Goal: Obtain resource: Obtain resource

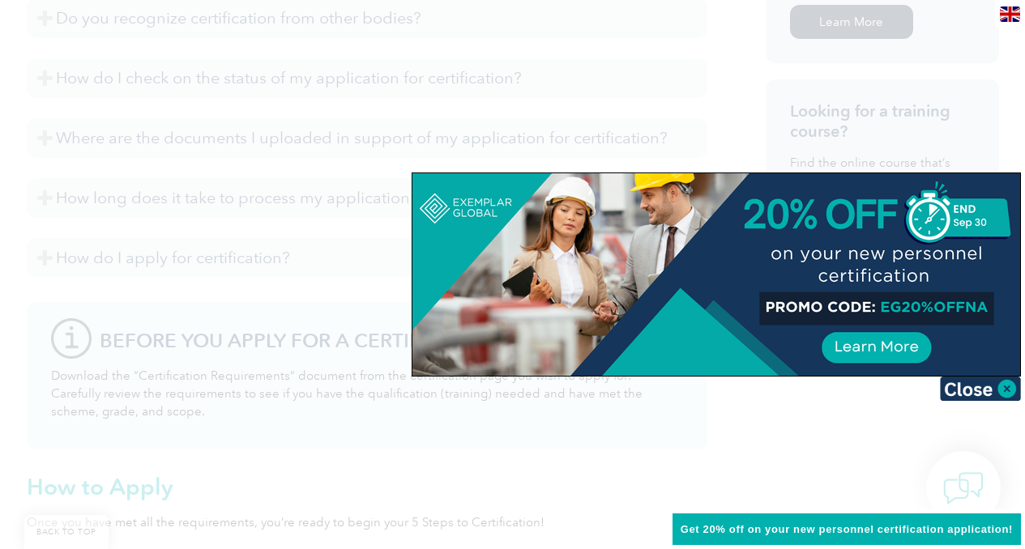
scroll to position [1294, 0]
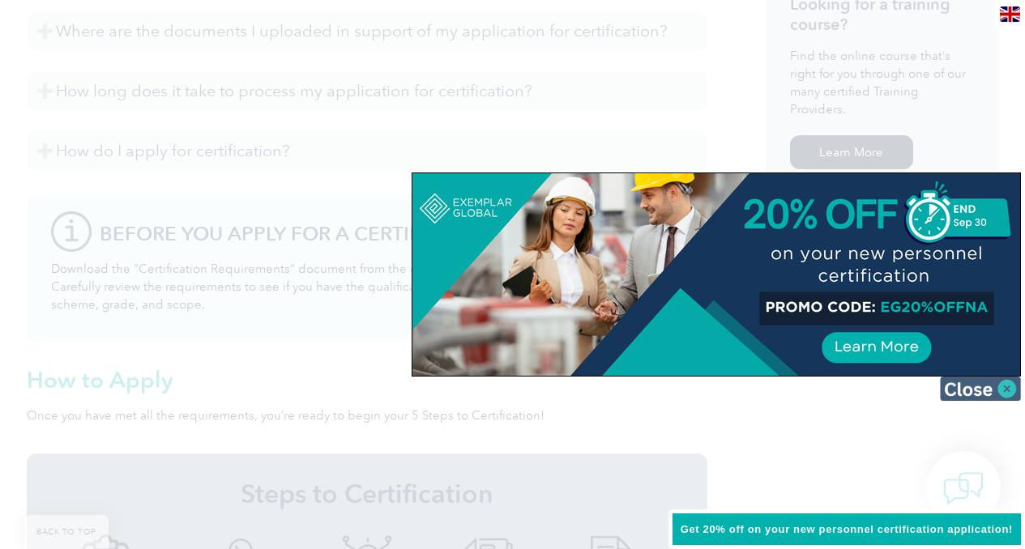
click at [1001, 391] on img at bounding box center [980, 389] width 81 height 24
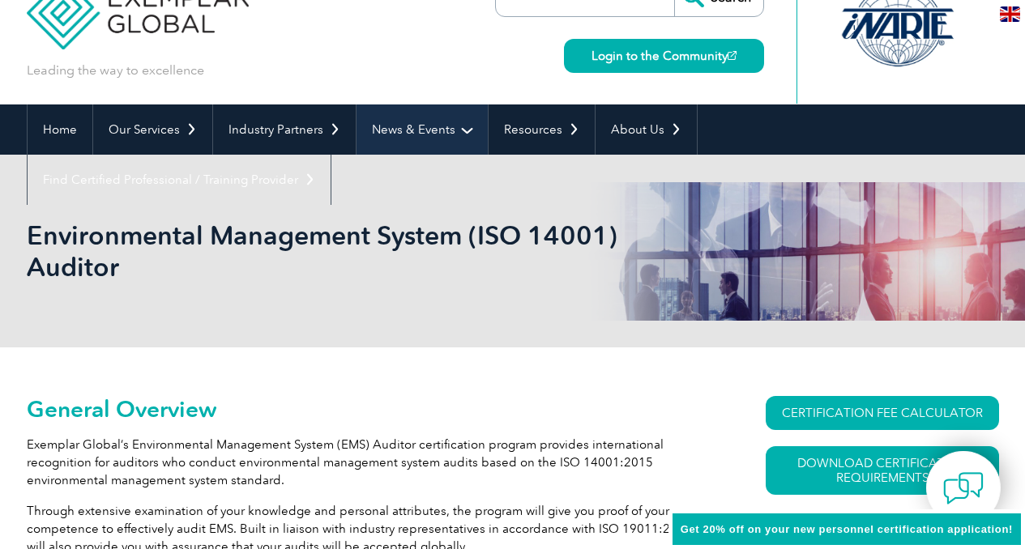
scroll to position [0, 0]
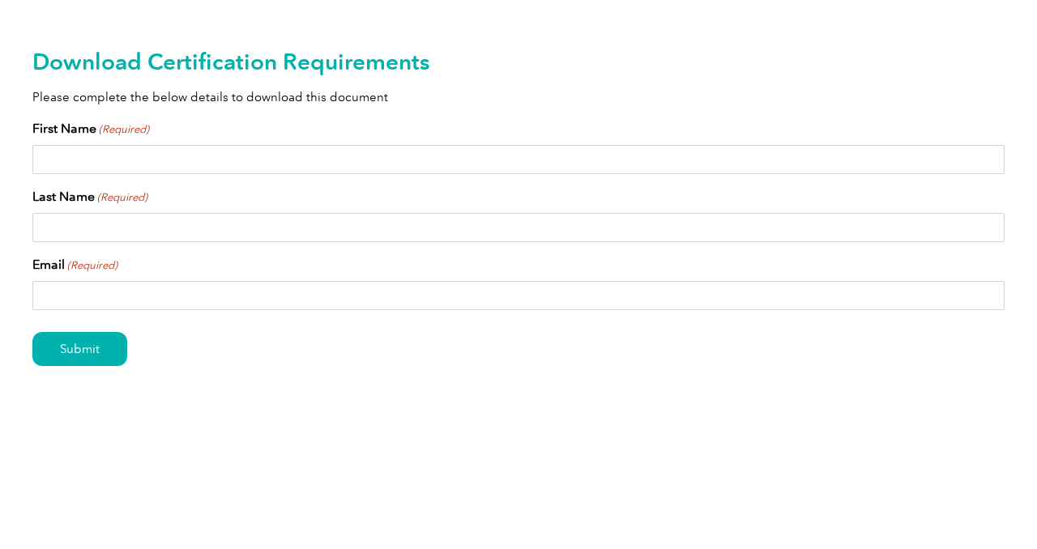
click at [320, 163] on input "First Name (Required)" at bounding box center [518, 159] width 973 height 29
type input "Khalid"
type input "Anwer"
type input "khalid.anwer@jernastraining.org"
click at [91, 347] on input "Submit" at bounding box center [79, 349] width 95 height 34
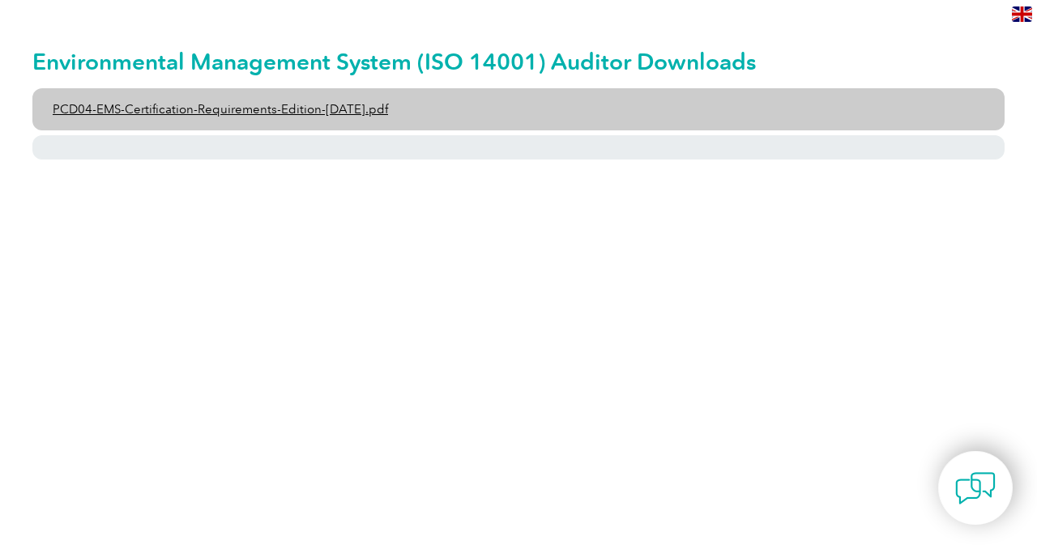
click at [361, 109] on link "PCD04-EMS-Certification-Requirements-Edition-2-April-2022.pdf" at bounding box center [518, 109] width 973 height 42
